Goal: Transaction & Acquisition: Purchase product/service

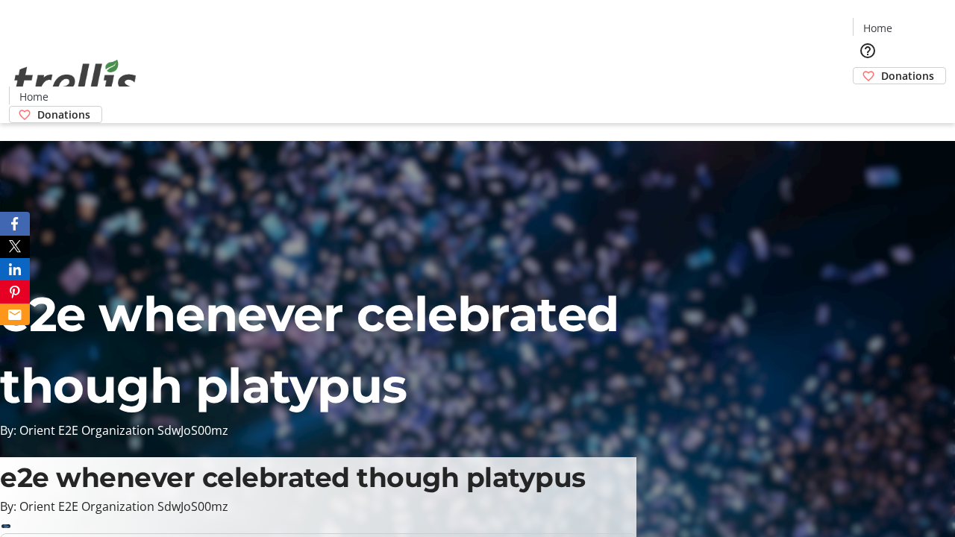
click at [881, 68] on span "Donations" at bounding box center [907, 76] width 53 height 16
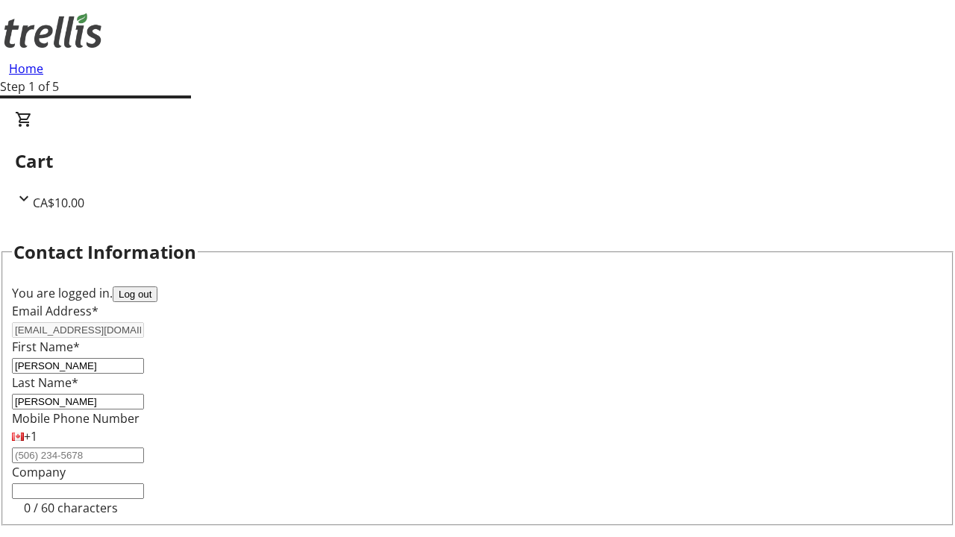
select select "CA"
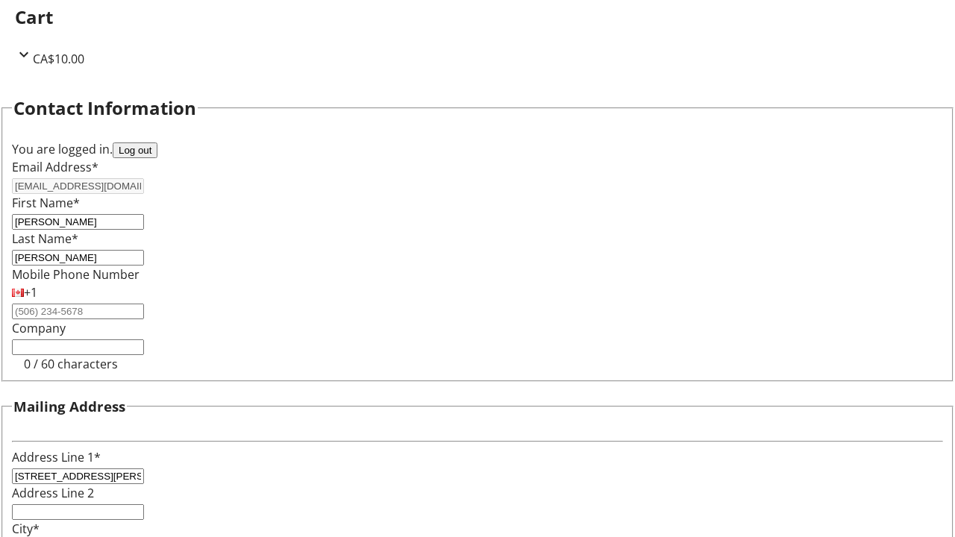
select select "BC"
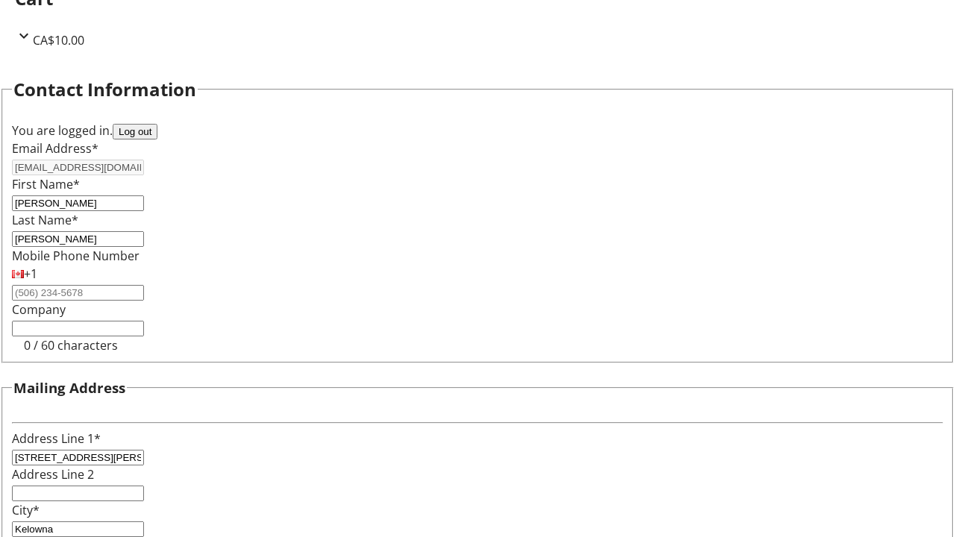
type input "Kelowna"
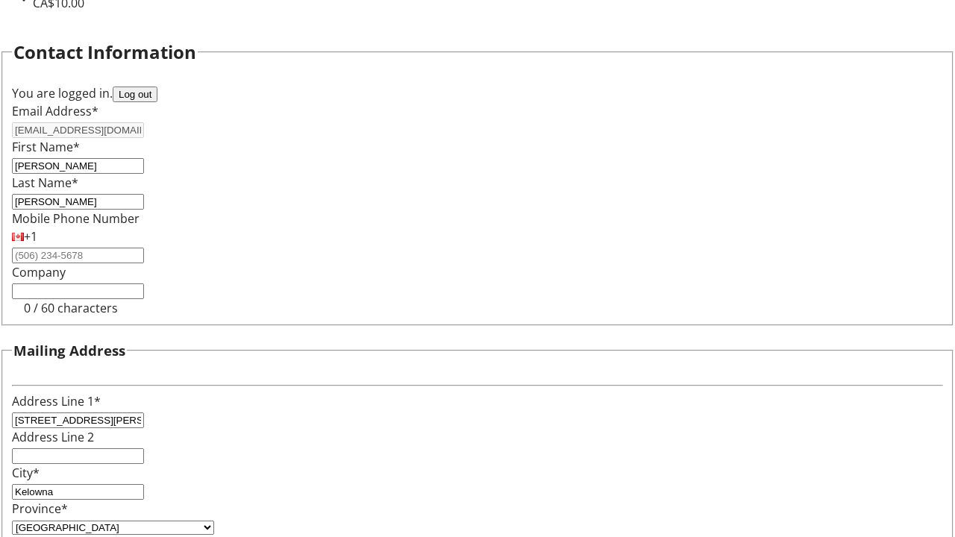
type input "V1Y 0C2"
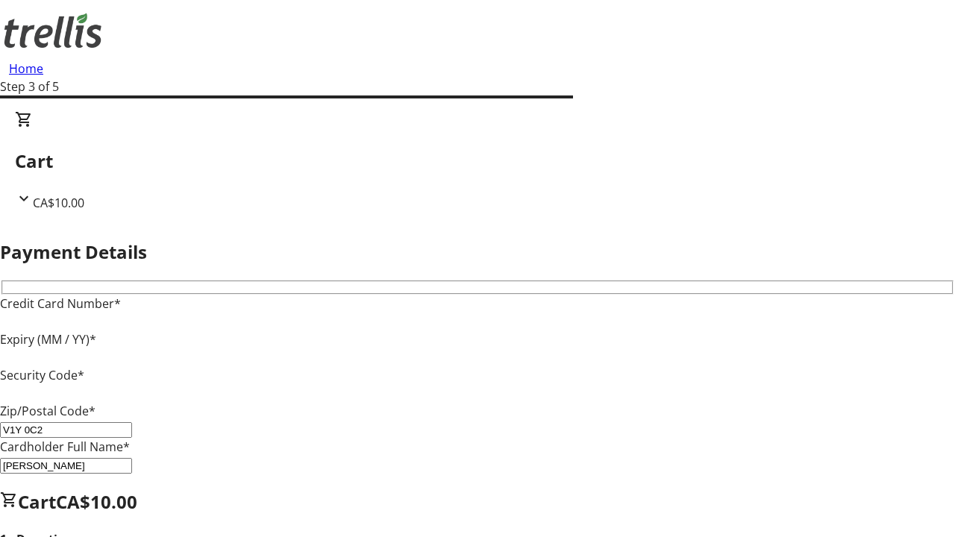
type input "V1Y 0C2"
